Goal: Obtain resource: Download file/media

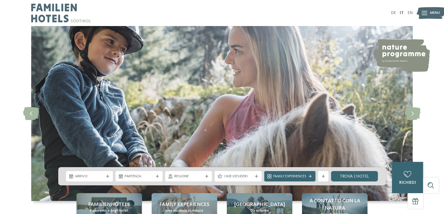
click at [393, 14] on link "DE" at bounding box center [393, 13] width 5 height 4
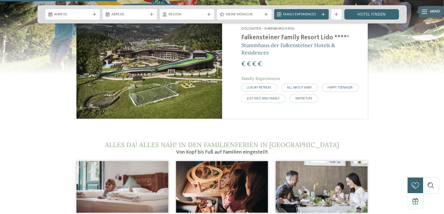
scroll to position [568, 0]
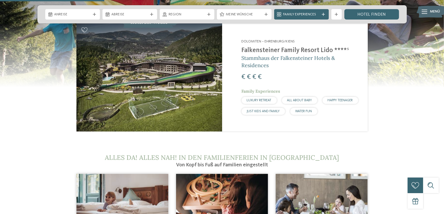
click at [407, 112] on section "€" at bounding box center [222, 45] width 444 height 176
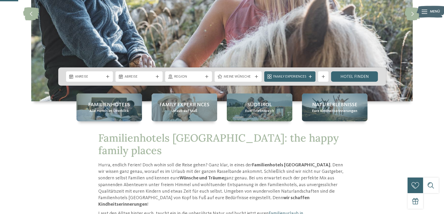
scroll to position [0, 0]
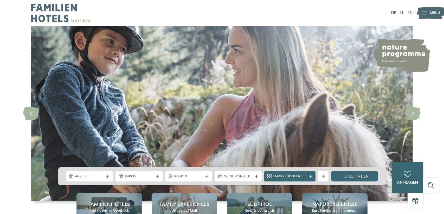
click at [399, 50] on img at bounding box center [401, 55] width 57 height 33
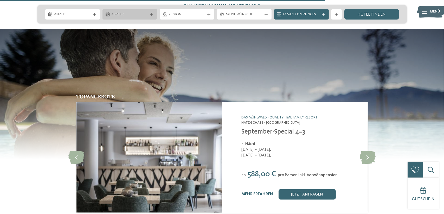
scroll to position [855, 0]
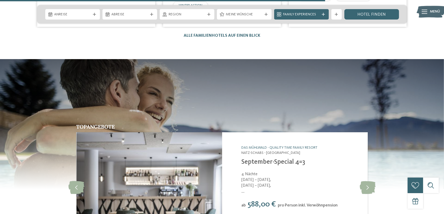
click at [192, 64] on img at bounding box center [222, 124] width 444 height 130
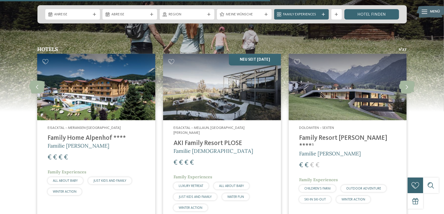
scroll to position [647, 0]
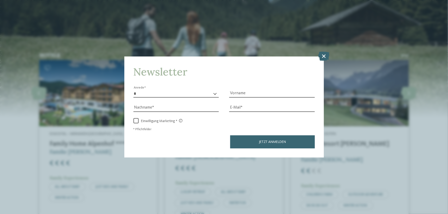
drag, startPoint x: 322, startPoint y: 53, endPoint x: 436, endPoint y: 61, distance: 114.8
click at [322, 53] on icon at bounding box center [323, 55] width 11 height 9
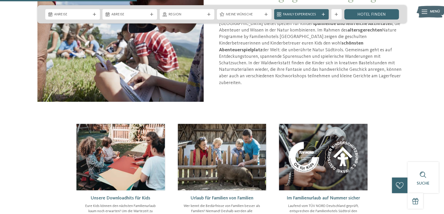
scroll to position [361, 0]
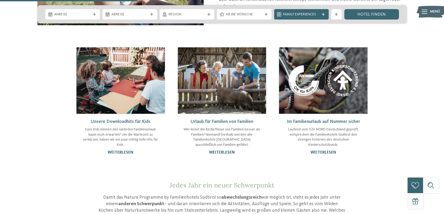
click at [127, 150] on div "Unsere Downloadhits für Kids Eure Kids können den nächsten Familienurlaub kaum …" at bounding box center [120, 137] width 88 height 47
click at [128, 151] on link "weiterlesen" at bounding box center [121, 152] width 26 height 4
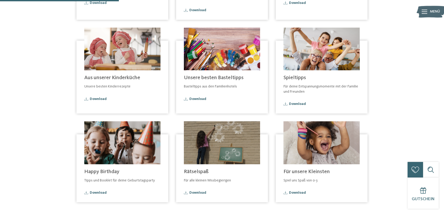
scroll to position [78, 0]
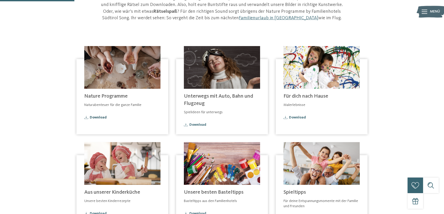
click at [98, 117] on span "Download" at bounding box center [98, 117] width 17 height 4
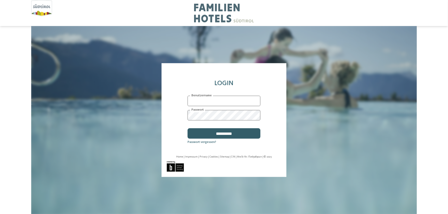
type input "**********"
click at [239, 134] on input "**********" at bounding box center [223, 133] width 73 height 10
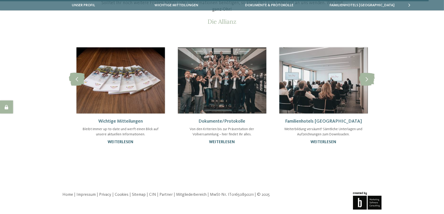
scroll to position [90, 0]
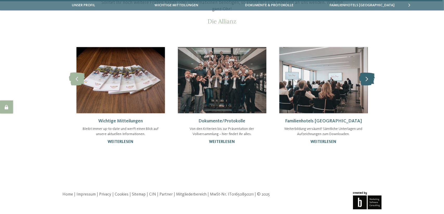
click at [368, 80] on icon at bounding box center [367, 78] width 16 height 13
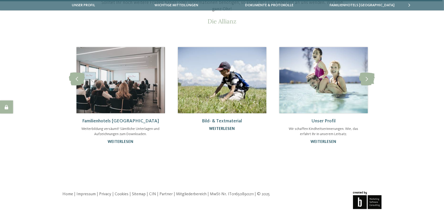
click at [225, 128] on link "weiterlesen" at bounding box center [222, 129] width 26 height 4
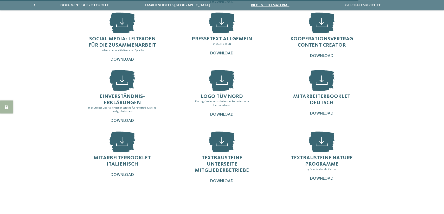
scroll to position [156, 0]
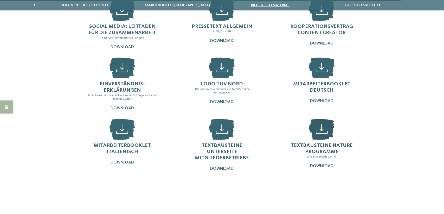
click at [319, 164] on span "Download" at bounding box center [321, 166] width 23 height 4
click at [393, 89] on div "Logo Familienhotels [GEOGRAPHIC_DATA] Unser gemeinsames Logo in den verschieden…" at bounding box center [222, 50] width 354 height 249
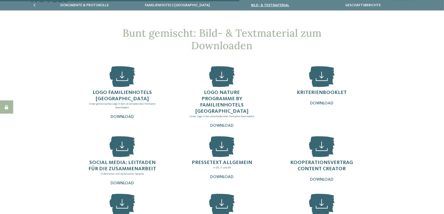
scroll to position [0, 0]
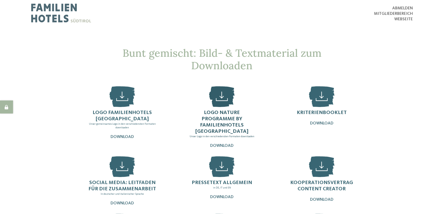
click at [216, 136] on div "Logo Nature Programme by Familienhotels [GEOGRAPHIC_DATA] Unser Logo in den ver…" at bounding box center [221, 128] width 69 height 39
click at [397, 85] on div "Logo Familienhotels [GEOGRAPHIC_DATA] Unser gemeinsames Logo in den verschieden…" at bounding box center [222, 206] width 354 height 249
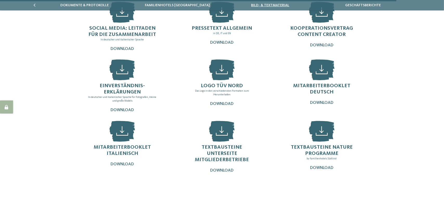
scroll to position [156, 0]
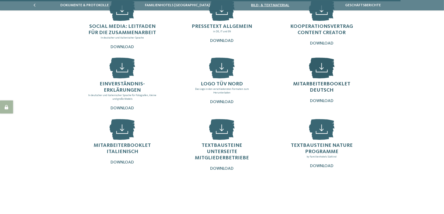
click at [326, 92] on div "Mitarbeiterbooklet Deutsch Download" at bounding box center [321, 92] width 69 height 23
click at [219, 152] on div "Textbausteine Unterseite Mitgliederbetriebe Download" at bounding box center [221, 156] width 69 height 29
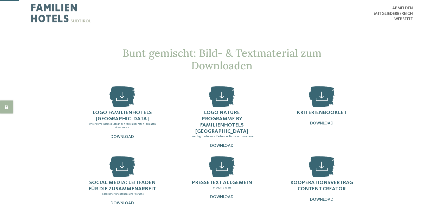
scroll to position [0, 0]
click at [320, 111] on span "Kriterienbooklet" at bounding box center [322, 112] width 50 height 5
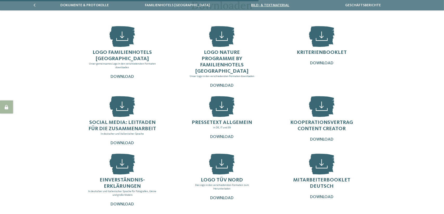
scroll to position [104, 0]
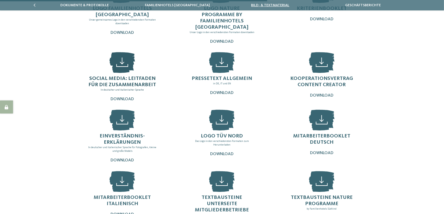
click at [147, 76] on span "Social Media: Leitfaden für die Zusammenarbeit" at bounding box center [122, 81] width 68 height 11
click at [399, 119] on div "Bunt gemischt: Bild- & Textmaterial zum Downloaden Logo Familienhotels Südtirol…" at bounding box center [222, 85] width 444 height 284
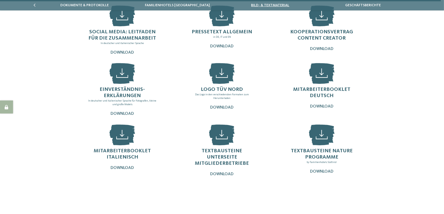
scroll to position [172, 0]
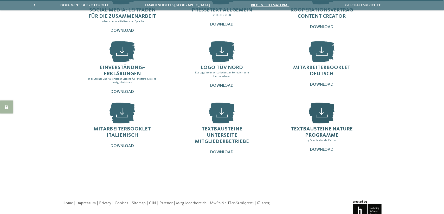
click at [327, 126] on span "Textbausteine Nature Programme" at bounding box center [322, 131] width 62 height 11
click at [385, 140] on div "Logo Familienhotels Südtirol Unser gemeinsames Logo in den verschiedensten Form…" at bounding box center [222, 34] width 354 height 249
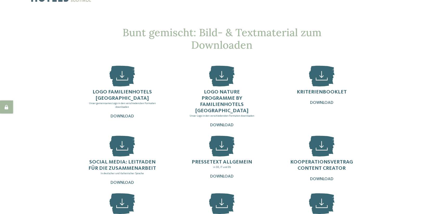
scroll to position [0, 0]
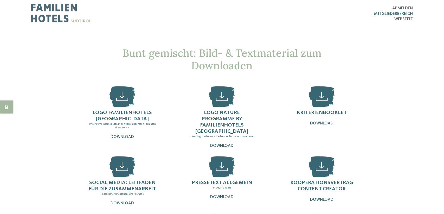
click at [385, 13] on span "Mitgliederbereich" at bounding box center [393, 14] width 39 height 4
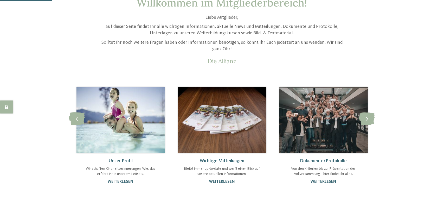
scroll to position [52, 0]
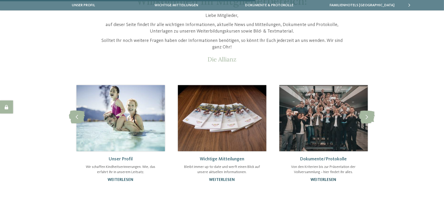
click at [327, 179] on link "weiterlesen" at bounding box center [323, 180] width 26 height 4
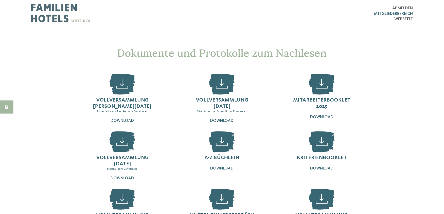
click at [389, 12] on span "Mitgliederbereich" at bounding box center [393, 14] width 39 height 4
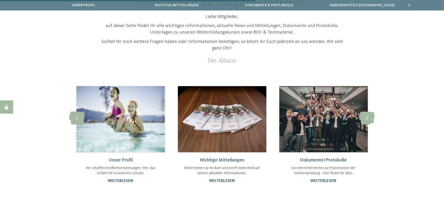
scroll to position [52, 0]
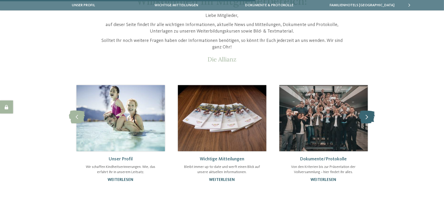
click at [370, 115] on icon at bounding box center [367, 116] width 16 height 13
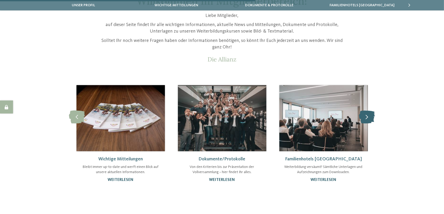
click at [368, 116] on icon at bounding box center [367, 116] width 16 height 13
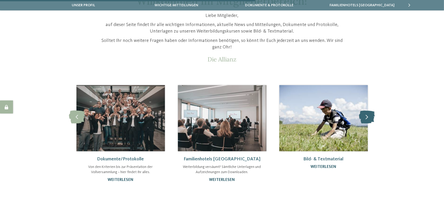
click at [368, 116] on icon at bounding box center [367, 116] width 16 height 13
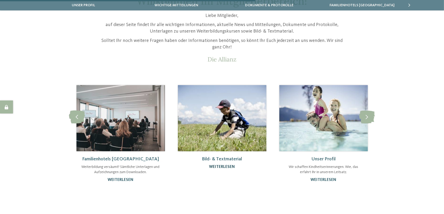
click at [224, 165] on link "weiterlesen" at bounding box center [222, 167] width 26 height 4
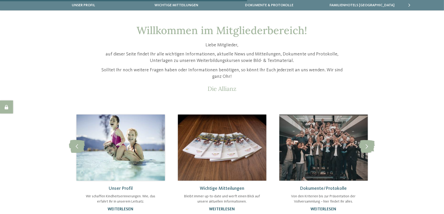
scroll to position [52, 0]
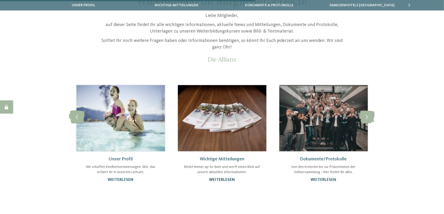
click at [225, 180] on link "weiterlesen" at bounding box center [222, 180] width 26 height 4
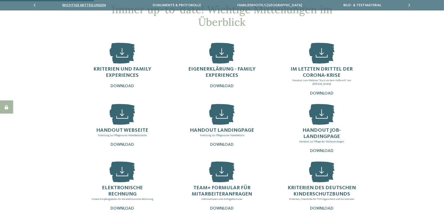
scroll to position [52, 0]
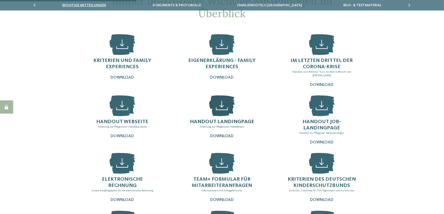
click at [221, 136] on span "Download" at bounding box center [221, 136] width 23 height 4
click at [405, 154] on div "Immer up-to-date! Wichtige Mitteilungen im Überblick Kriterien und Family Exper…" at bounding box center [222, 134] width 444 height 278
click at [127, 133] on div "Handout Webseite Anleitung zur Pflege eurer Hoteldetailseite Download" at bounding box center [122, 129] width 52 height 20
click at [407, 97] on div "Immer up-to-date! Wichtige Mitteilungen im Überblick Kriterien und Family Exper…" at bounding box center [222, 134] width 444 height 278
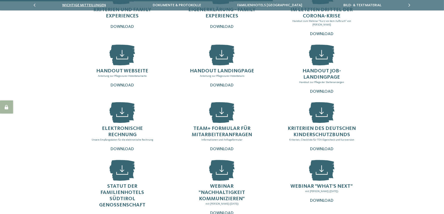
scroll to position [104, 0]
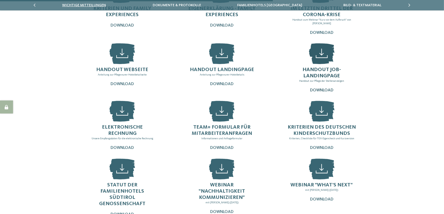
click at [317, 88] on div "Download" at bounding box center [321, 90] width 69 height 5
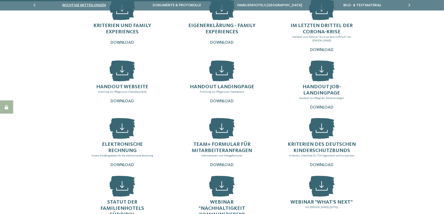
scroll to position [78, 0]
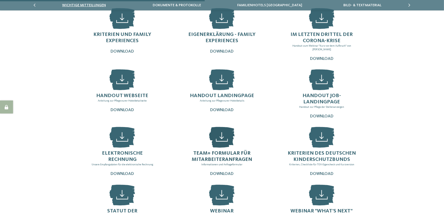
click at [233, 152] on span "Team+ Formular für Mitarbeiteranfragen" at bounding box center [222, 156] width 60 height 11
click at [435, 99] on div "Immer up-to-date! Wichtige Mitteilungen im Überblick Kriterien und Family Exper…" at bounding box center [222, 108] width 444 height 278
